Goal: Information Seeking & Learning: Learn about a topic

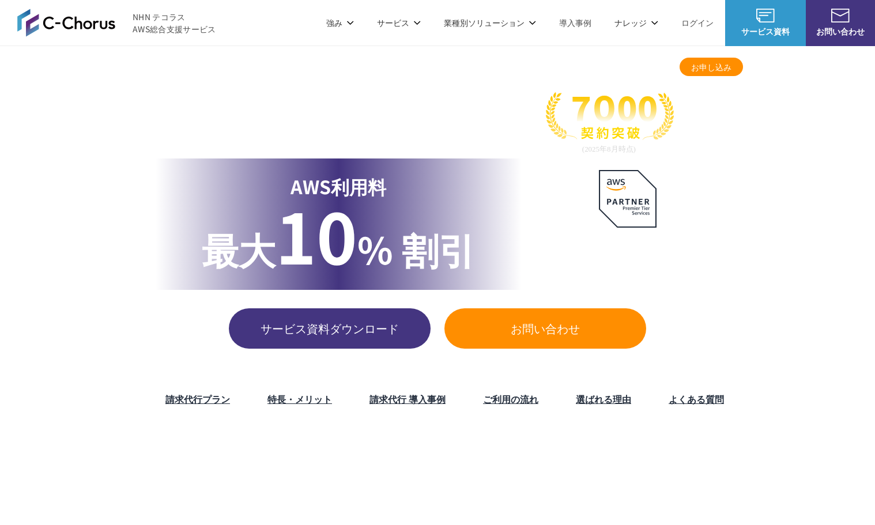
click at [335, 98] on link "マネージドサービス" at bounding box center [321, 98] width 73 height 12
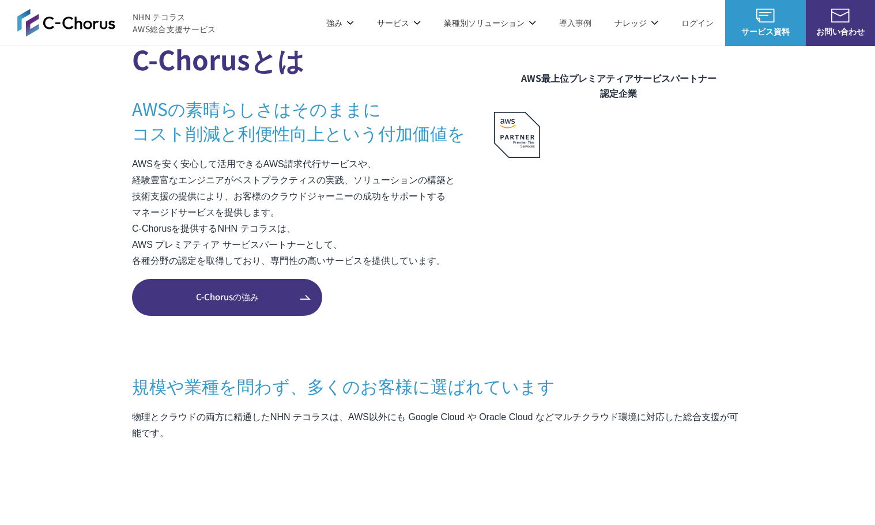
scroll to position [577, 0]
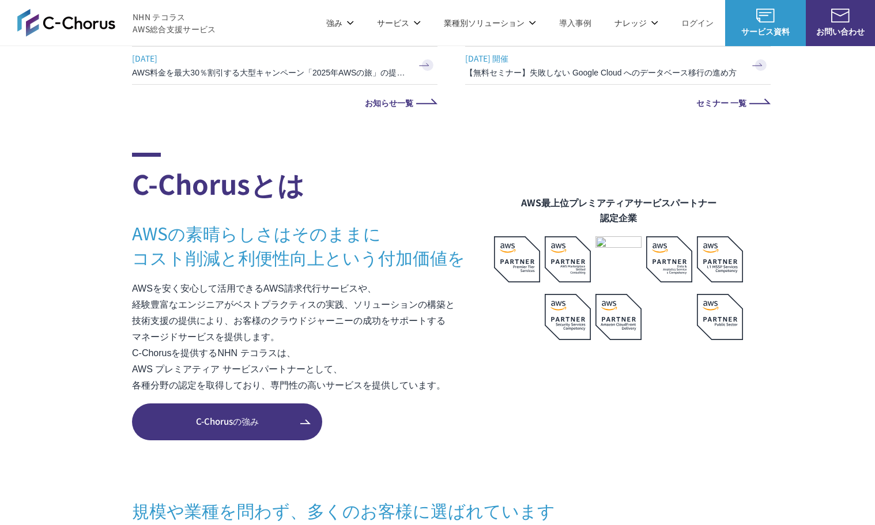
click at [327, 102] on link "マネージドサービス" at bounding box center [321, 98] width 73 height 12
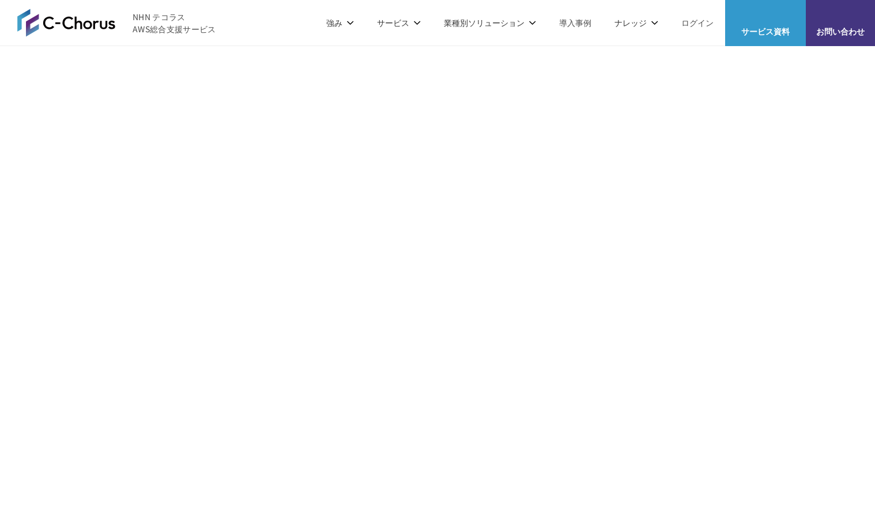
scroll to position [5918, 0]
